Goal: Find specific page/section: Find specific page/section

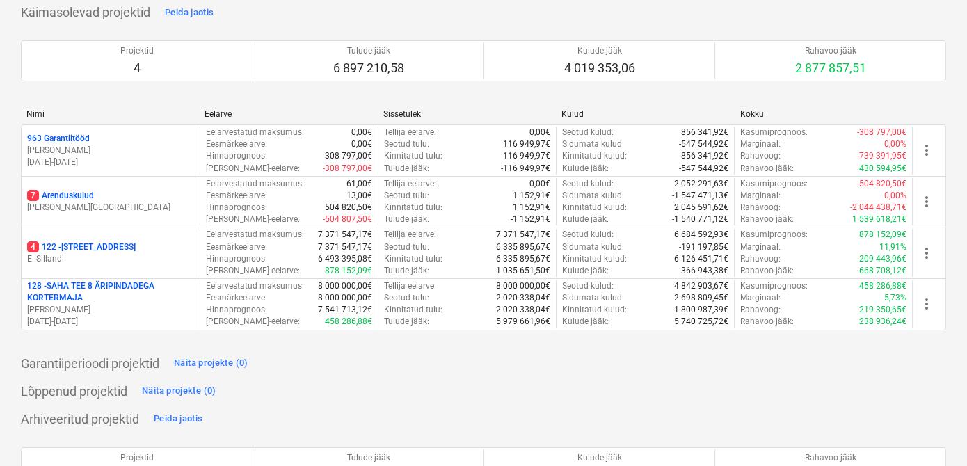
scroll to position [126, 0]
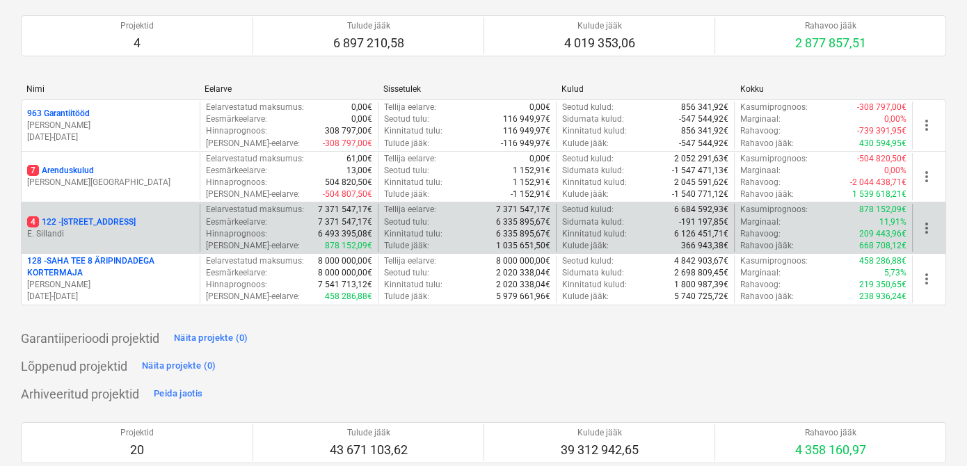
click at [86, 228] on p "E. Sillandi" at bounding box center [110, 234] width 167 height 12
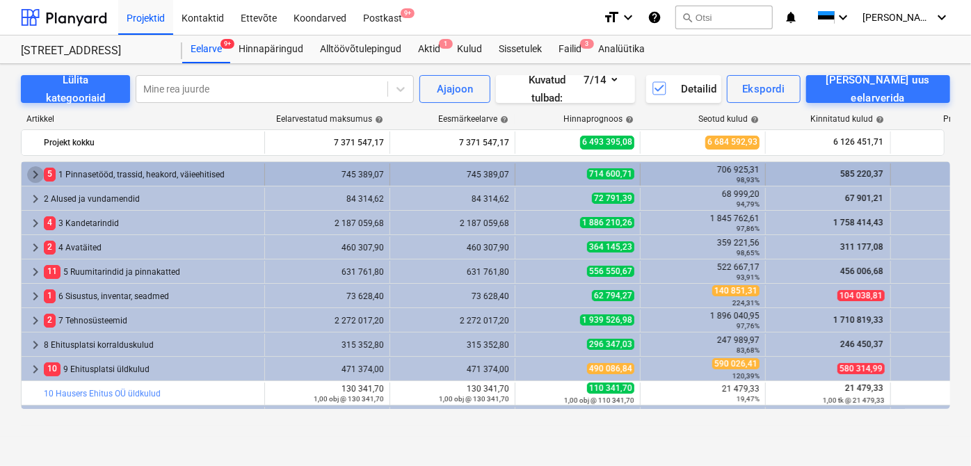
click at [35, 177] on span "keyboard_arrow_right" at bounding box center [35, 174] width 17 height 17
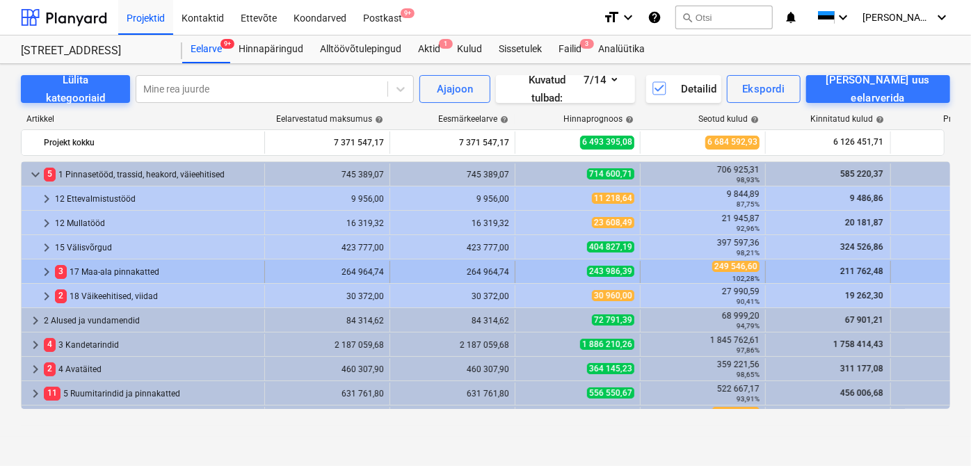
click at [46, 276] on span "keyboard_arrow_right" at bounding box center [46, 272] width 17 height 17
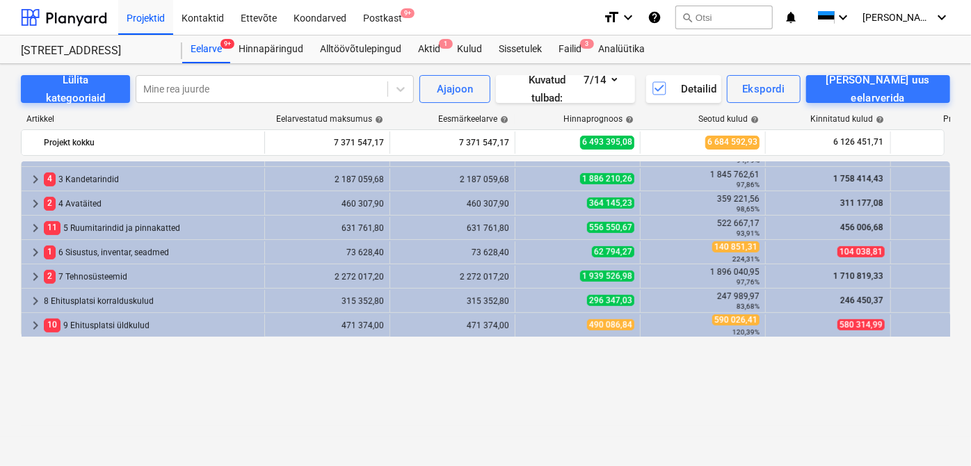
scroll to position [258, 0]
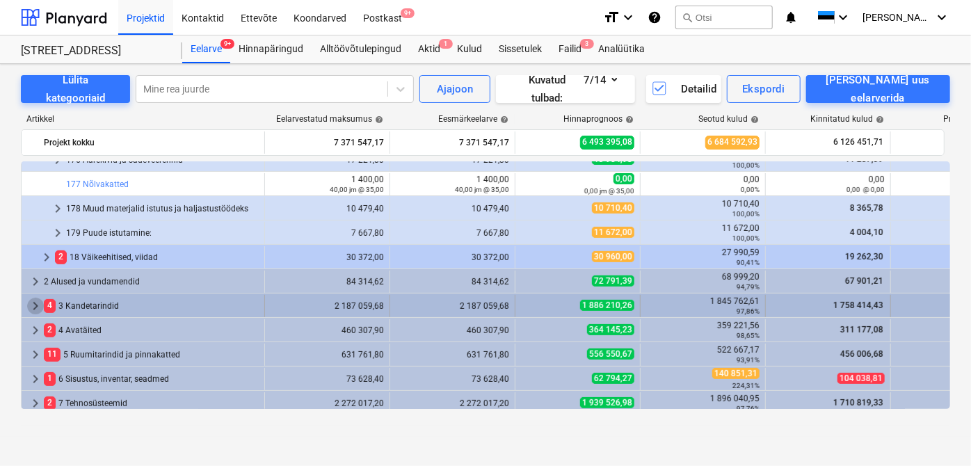
click at [37, 305] on span "keyboard_arrow_right" at bounding box center [35, 306] width 17 height 17
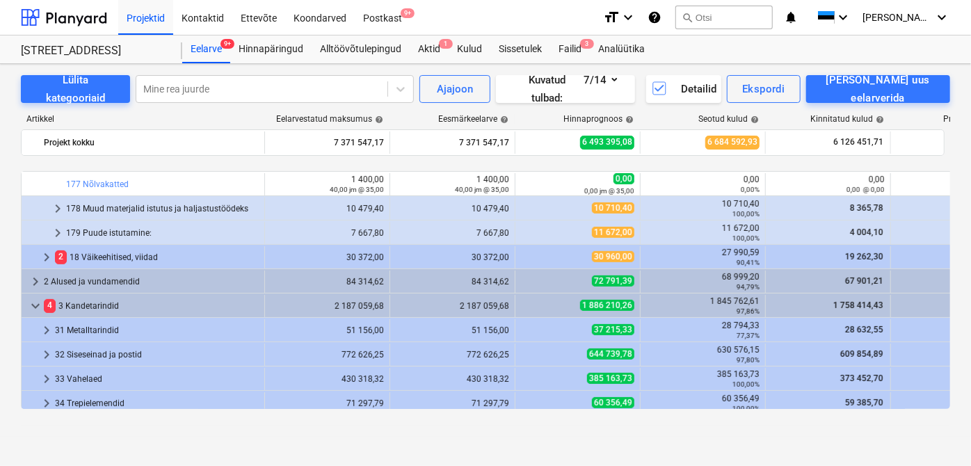
scroll to position [321, 0]
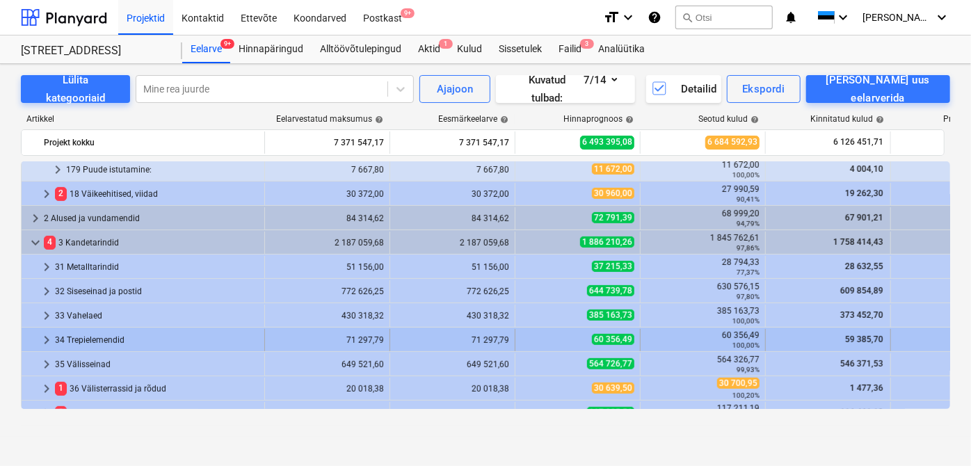
click at [38, 343] on span "keyboard_arrow_right" at bounding box center [46, 340] width 17 height 17
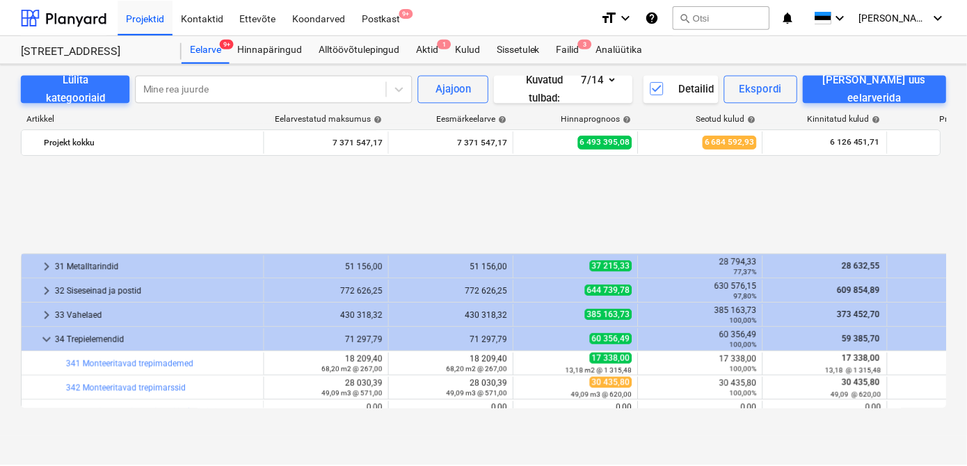
scroll to position [448, 0]
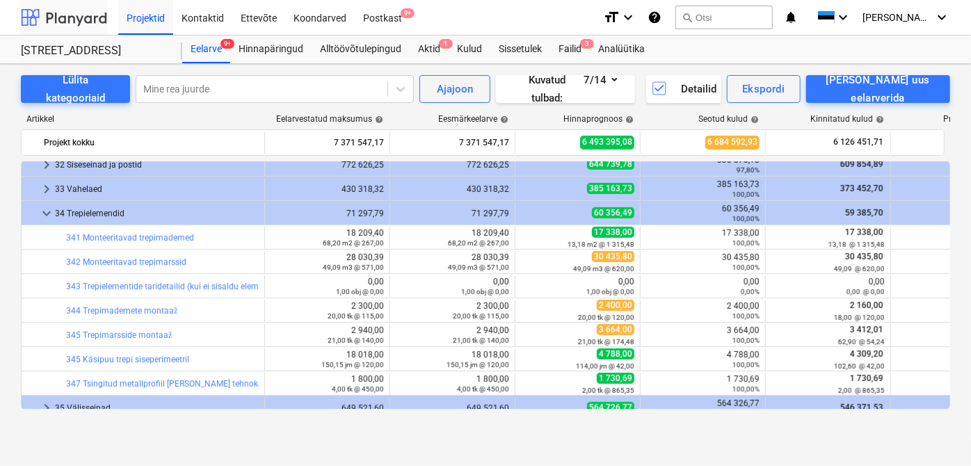
click at [51, 10] on div at bounding box center [64, 17] width 86 height 35
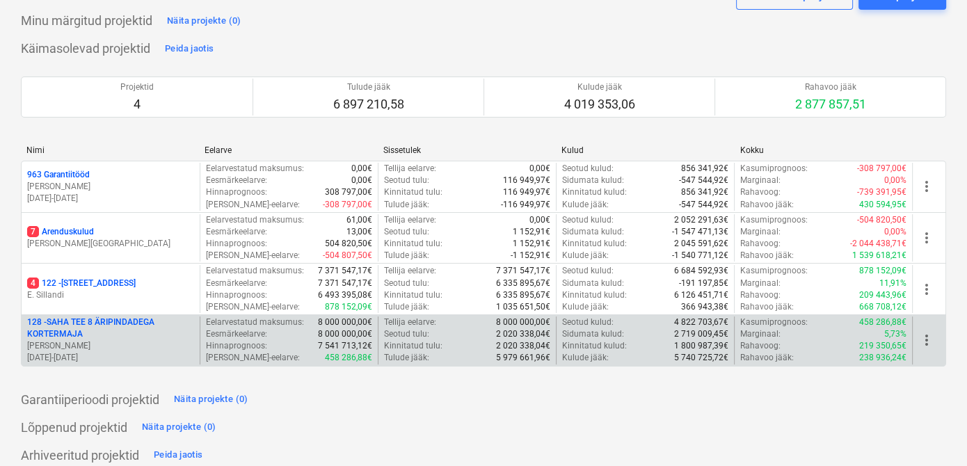
scroll to position [126, 0]
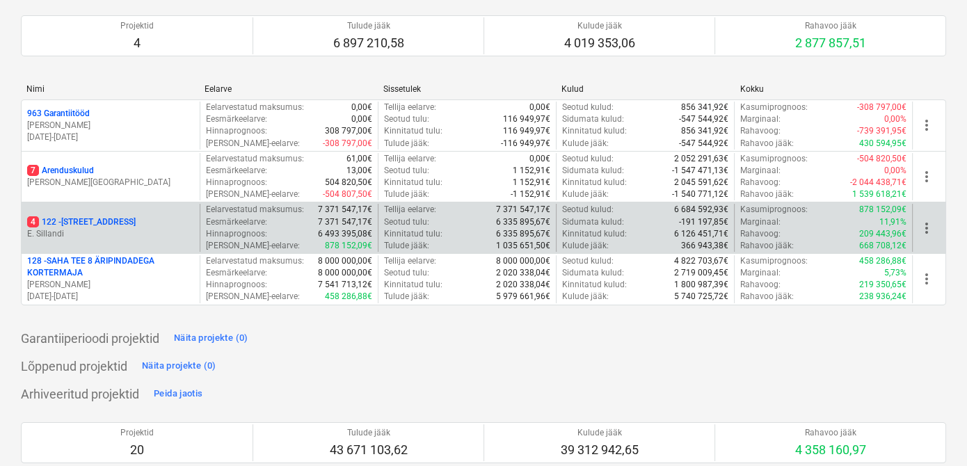
click at [87, 214] on div "4 122 - [STREET_ADDRESS] [GEOGRAPHIC_DATA]" at bounding box center [111, 228] width 178 height 48
click at [88, 221] on p "4 122 - [STREET_ADDRESS]" at bounding box center [81, 222] width 109 height 12
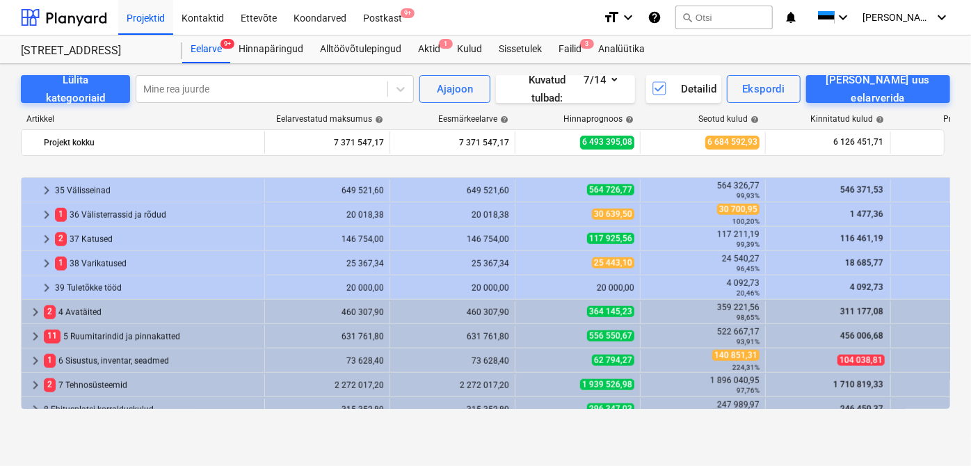
scroll to position [774, 0]
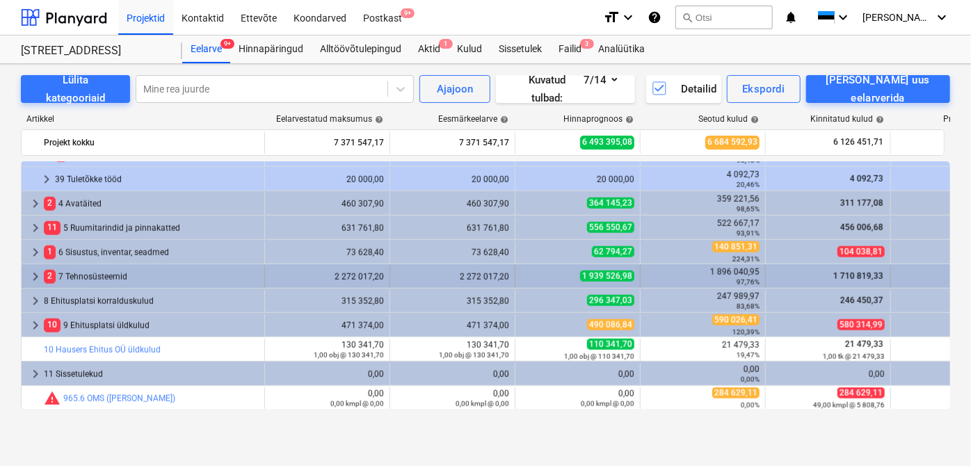
click at [35, 278] on span "keyboard_arrow_right" at bounding box center [35, 277] width 17 height 17
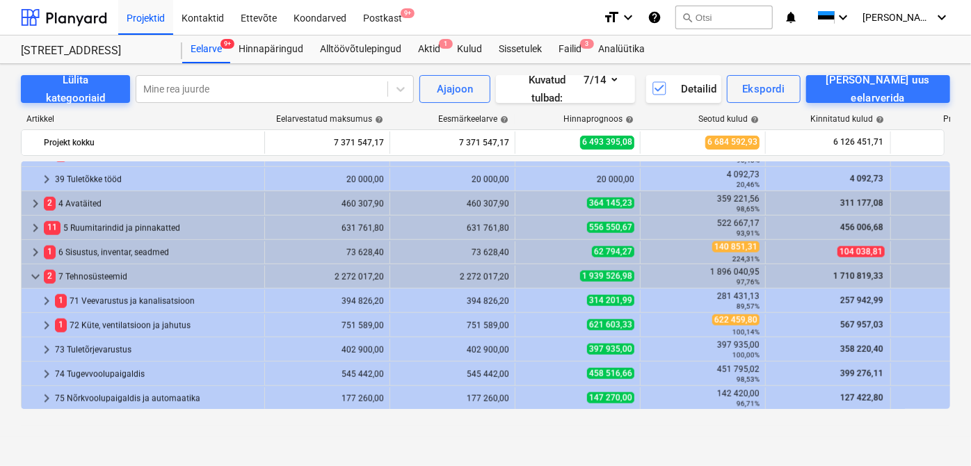
scroll to position [838, 0]
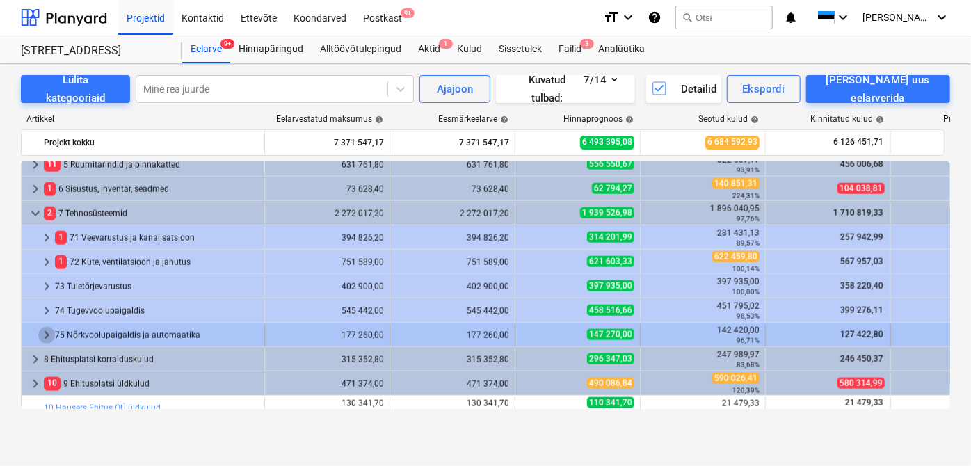
click at [42, 339] on span "keyboard_arrow_right" at bounding box center [46, 335] width 17 height 17
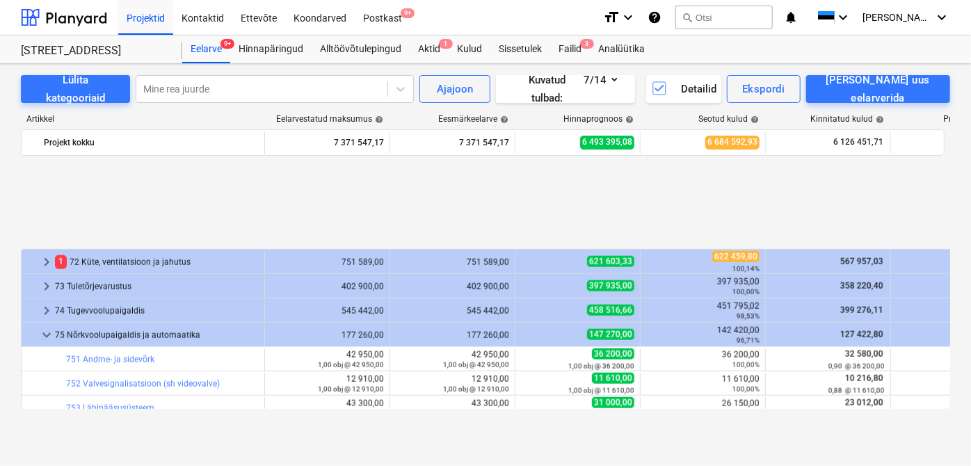
scroll to position [964, 0]
